Goal: Transaction & Acquisition: Obtain resource

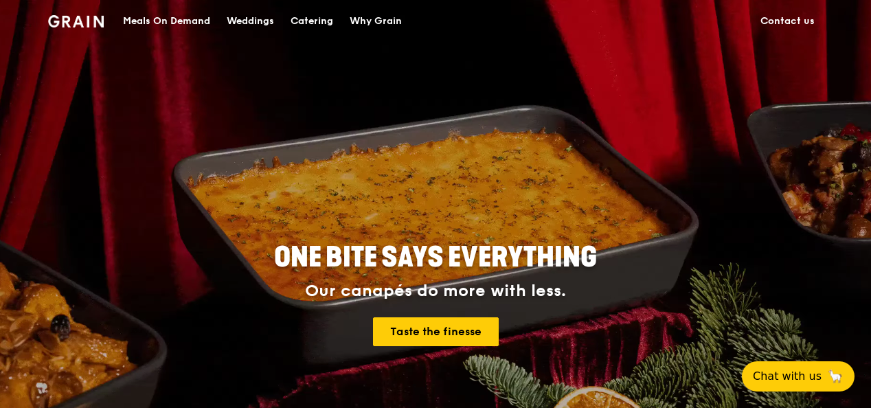
click at [325, 18] on div "Catering" at bounding box center [311, 21] width 43 height 41
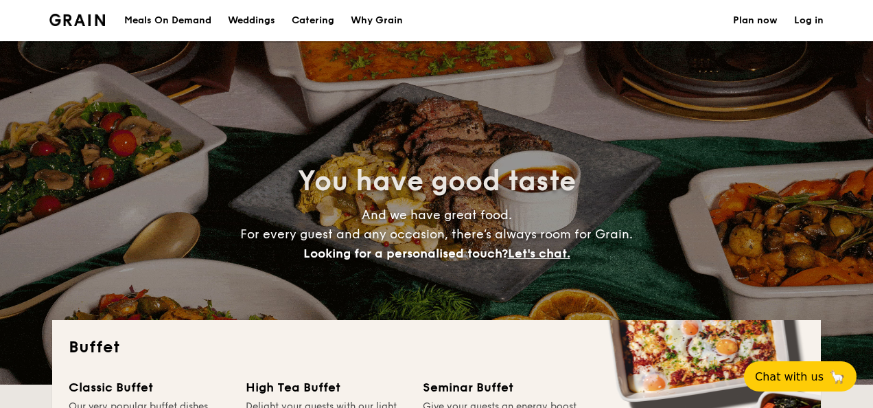
select select
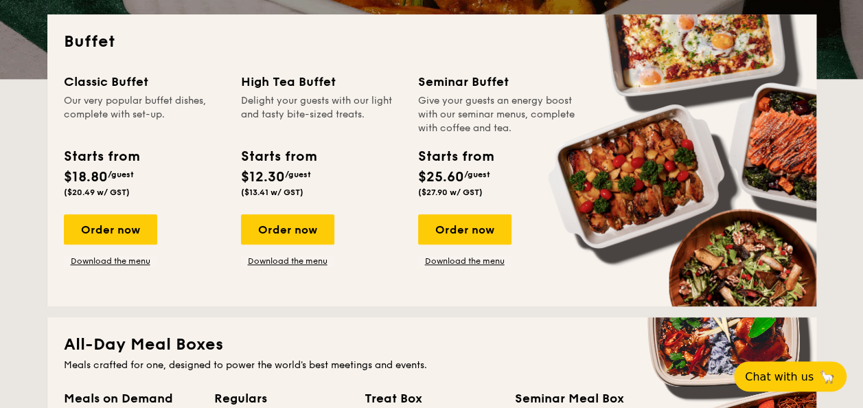
scroll to position [305, 0]
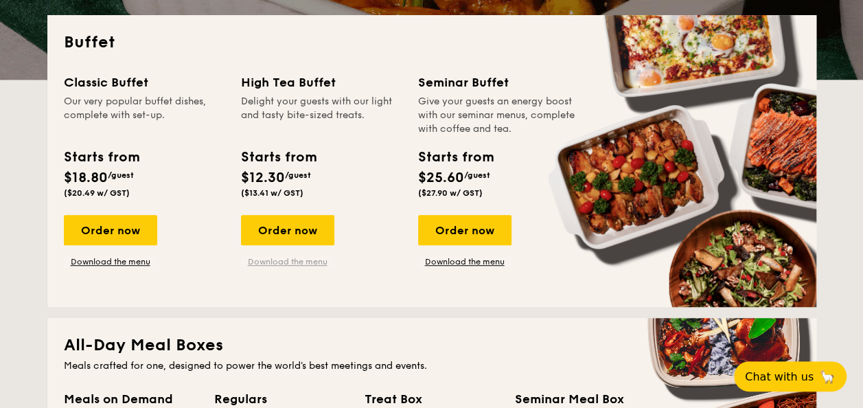
click at [301, 263] on link "Download the menu" at bounding box center [287, 261] width 93 height 11
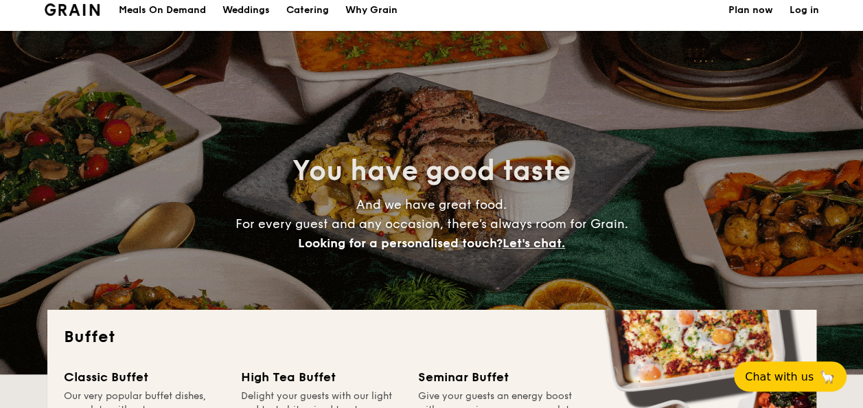
scroll to position [0, 0]
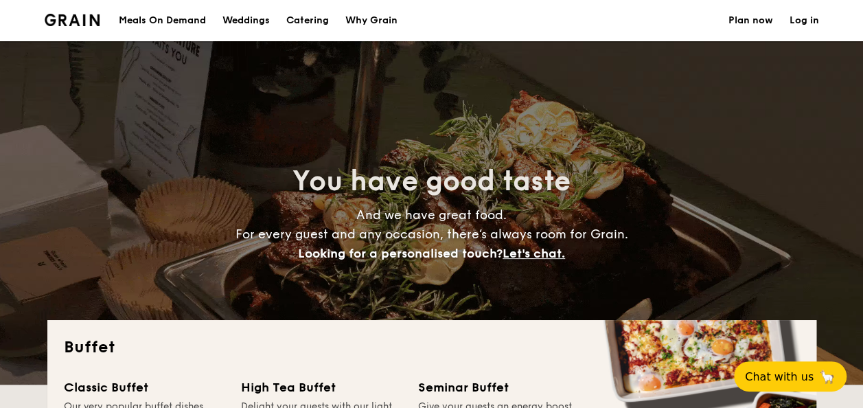
click at [187, 15] on div "Meals On Demand" at bounding box center [162, 20] width 87 height 41
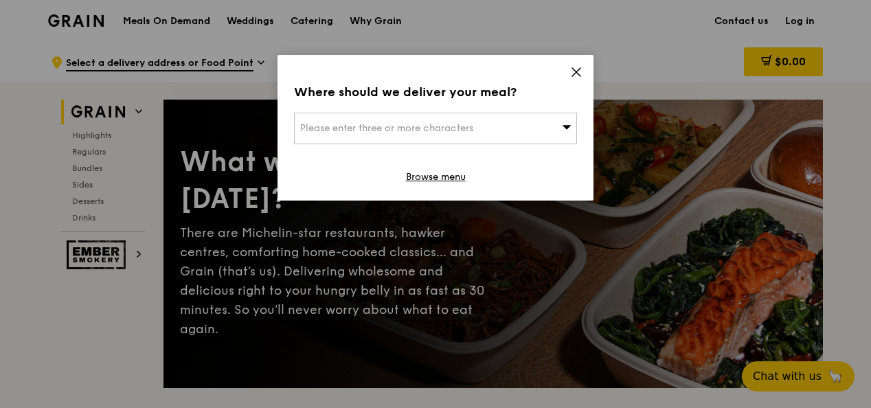
click at [575, 68] on icon at bounding box center [576, 72] width 12 height 12
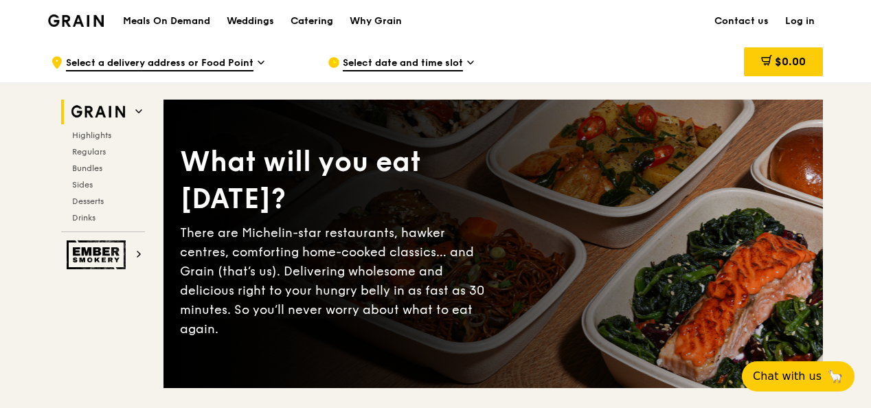
click at [320, 22] on div "Catering" at bounding box center [311, 21] width 43 height 41
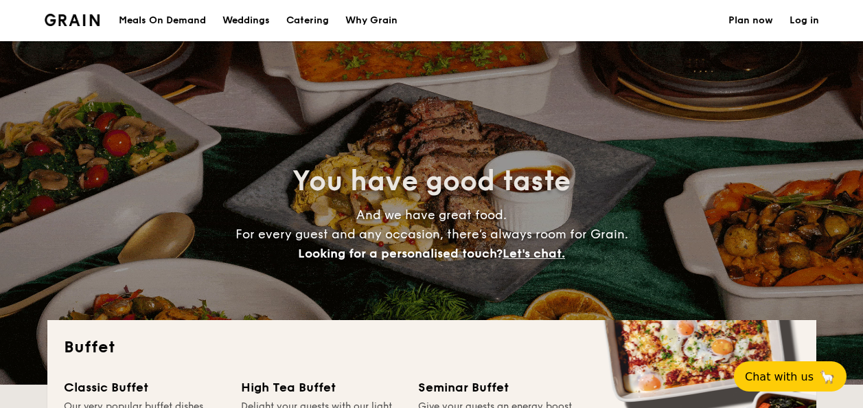
select select
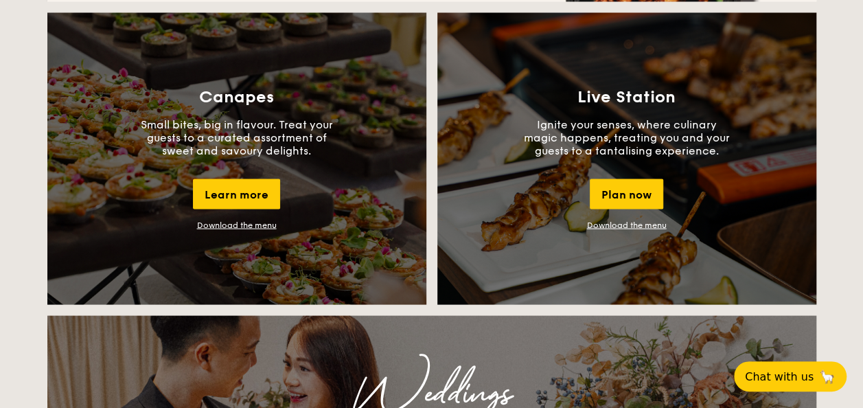
scroll to position [1217, 0]
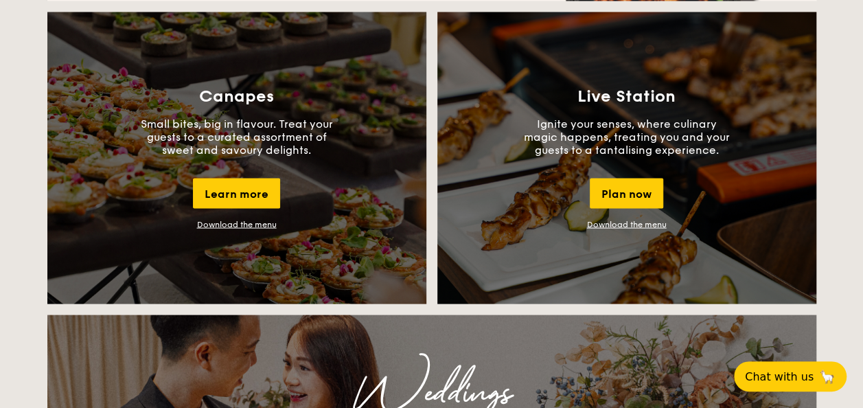
click at [639, 225] on link "Download the menu" at bounding box center [627, 224] width 80 height 10
click at [472, 244] on div "Live Station Ignite your senses, where culinary magic happens, treating you and…" at bounding box center [626, 158] width 379 height 292
